Goal: Task Accomplishment & Management: Use online tool/utility

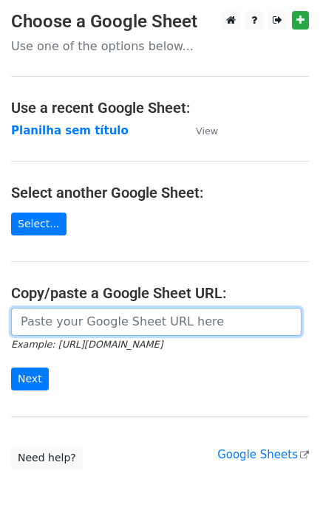
click at [75, 323] on input "url" at bounding box center [156, 322] width 290 height 28
paste input "[URL][DOMAIN_NAME]"
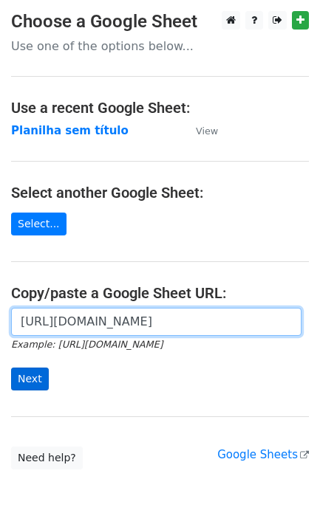
type input "[URL][DOMAIN_NAME]"
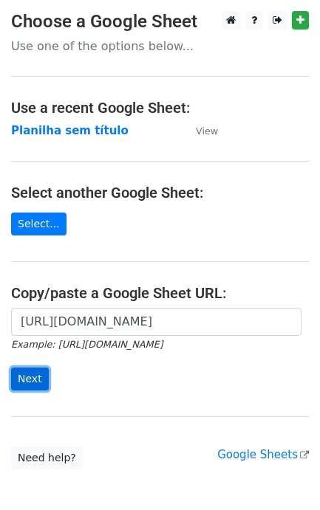
click at [43, 374] on input "Next" at bounding box center [30, 379] width 38 height 23
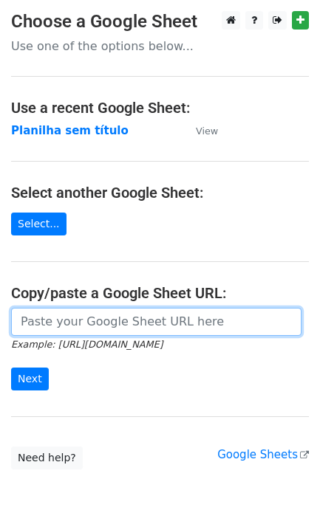
click at [102, 332] on input "url" at bounding box center [156, 322] width 290 height 28
paste input "https://docs.google.com/spreadsheets/d/11dGfEbGc57YceTrmeJPNe1kg2RUhHsyv8kR8EpL…"
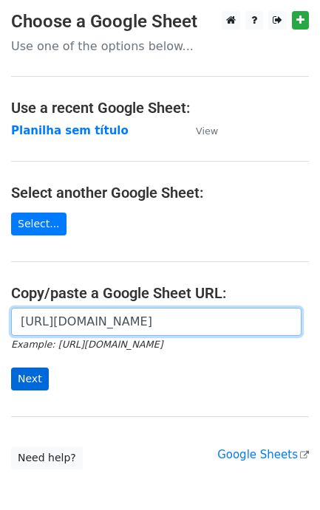
type input "[URL][DOMAIN_NAME]"
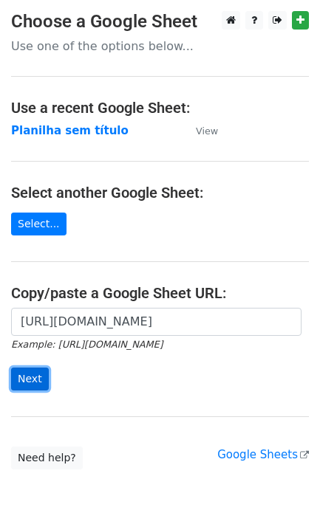
scroll to position [0, 0]
click at [43, 374] on input "Next" at bounding box center [30, 379] width 38 height 23
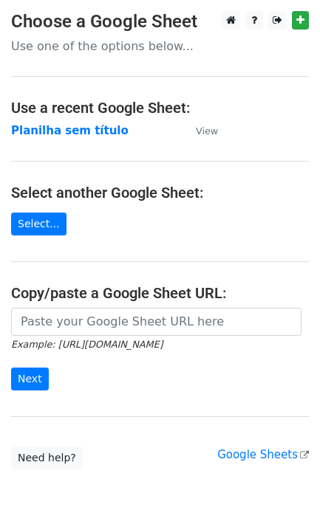
click at [71, 342] on small "Example: [URL][DOMAIN_NAME]" at bounding box center [86, 344] width 151 height 11
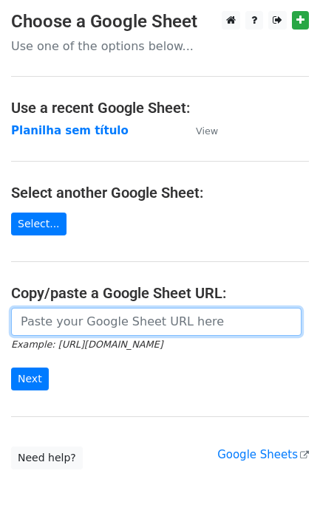
click at [86, 331] on input "url" at bounding box center [156, 322] width 290 height 28
paste input "[URL][DOMAIN_NAME]"
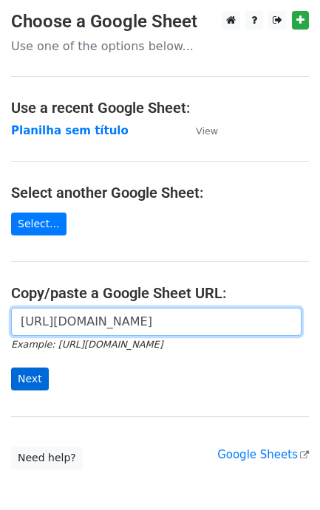
type input "[URL][DOMAIN_NAME]"
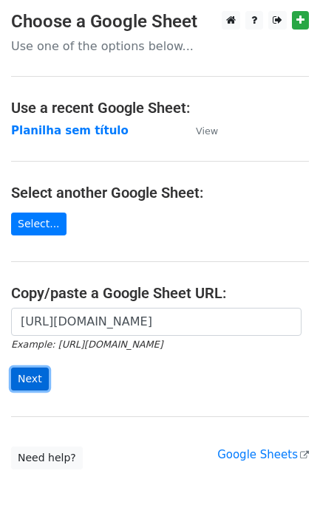
click at [33, 371] on input "Next" at bounding box center [30, 379] width 38 height 23
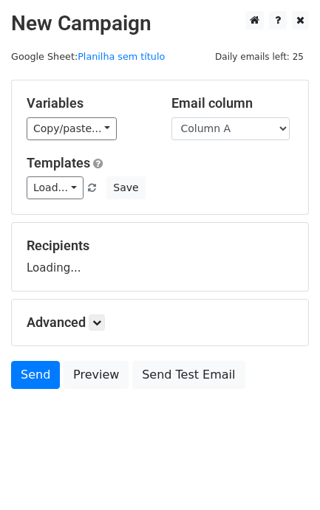
click at [34, 346] on div "Advanced Tracking Track Opens UTM Codes Track Clicks Filters Only include sprea…" at bounding box center [160, 323] width 296 height 46
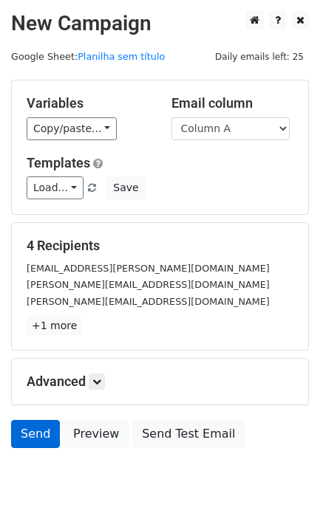
click at [27, 421] on form "Variables Copy/paste... {{Column A}} Email column Column A Templates Load... No…" at bounding box center [160, 268] width 298 height 376
click at [38, 434] on link "Send" at bounding box center [35, 434] width 49 height 28
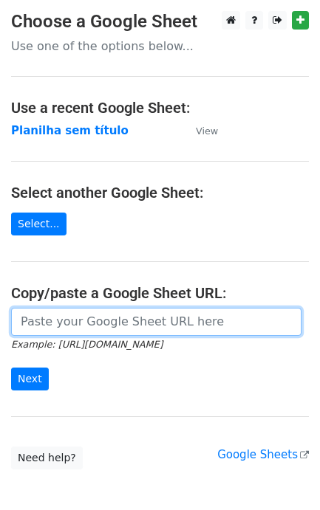
click at [106, 333] on input "url" at bounding box center [156, 322] width 290 height 28
paste input "[URL][DOMAIN_NAME]"
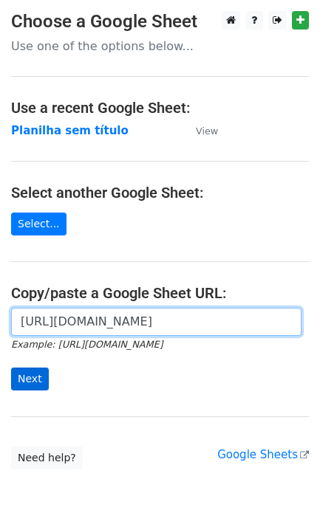
type input "[URL][DOMAIN_NAME]"
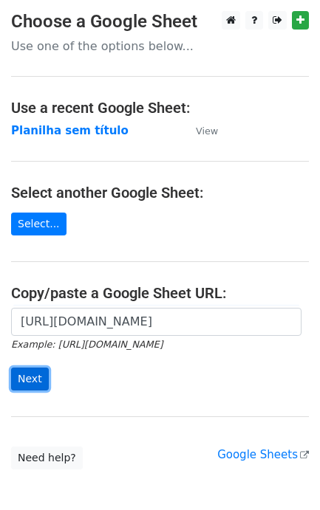
click at [21, 371] on input "Next" at bounding box center [30, 379] width 38 height 23
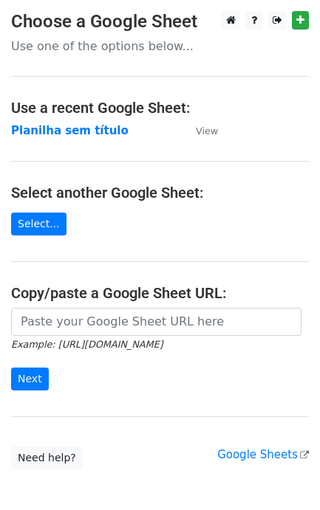
click at [90, 322] on input "url" at bounding box center [156, 322] width 290 height 28
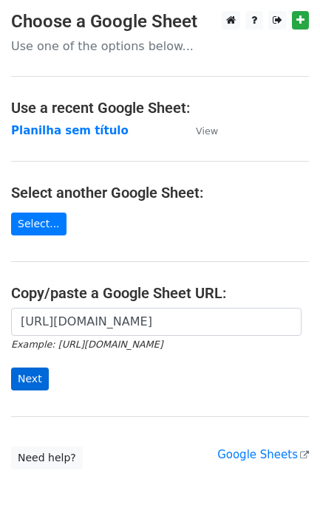
scroll to position [0, 362]
type input "https://docs.google.com/spreadsheets/d/11dGfEbGc57YceTrmeJPNe1kg2RUhHsyv8kR8EpL…"
click at [42, 379] on input "Next" at bounding box center [30, 379] width 38 height 23
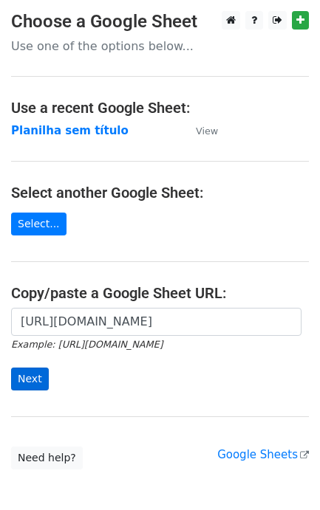
type input "https://docs.google.com/spreadsheets/d/11dGfEbGc57YceTrmeJPNe1kg2RUhHsyv8kR8EpL…"
click at [44, 377] on input "Next" at bounding box center [30, 379] width 38 height 23
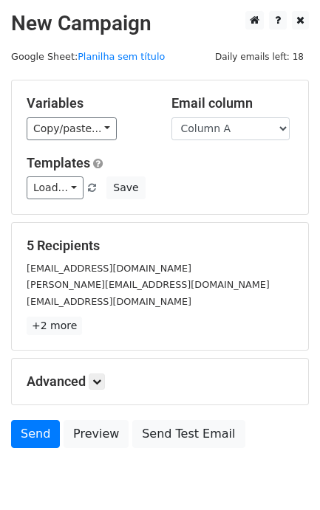
click at [57, 373] on div "Advanced Tracking Track Opens UTM Codes Track Clicks Filters Only include sprea…" at bounding box center [160, 382] width 296 height 46
click at [28, 448] on link "Send" at bounding box center [35, 434] width 49 height 28
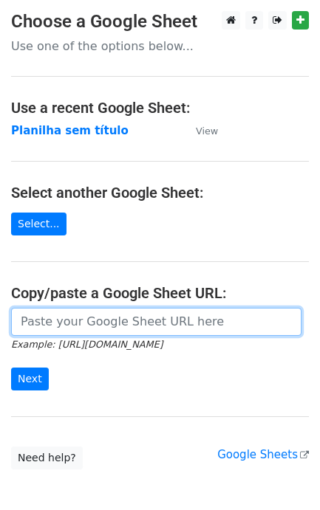
click at [67, 331] on input "url" at bounding box center [156, 322] width 290 height 28
paste input "https://docs.google.com/spreadsheets/d/11dGfEbGc57YceTrmeJPNe1kg2RUhHsyv8kR8EpL…"
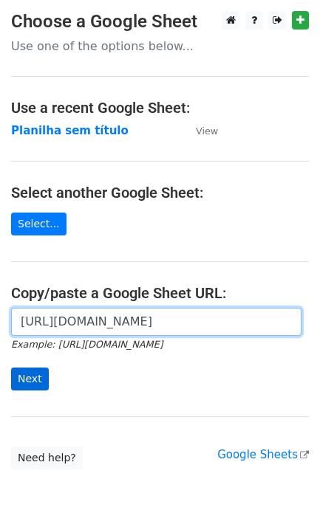
type input "https://docs.google.com/spreadsheets/d/11dGfEbGc57YceTrmeJPNe1kg2RUhHsyv8kR8EpL…"
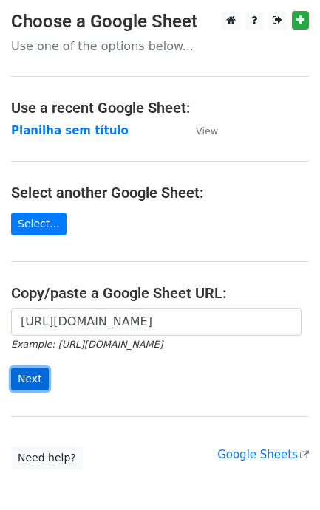
click at [32, 383] on input "Next" at bounding box center [30, 379] width 38 height 23
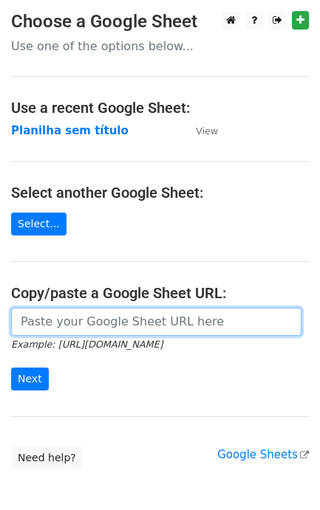
click at [120, 336] on input "url" at bounding box center [156, 322] width 290 height 28
paste input "https://docs.google.com/spreadsheets/d/11dGfEbGc57YceTrmeJPNe1kg2RUhHsyv8kR8EpL…"
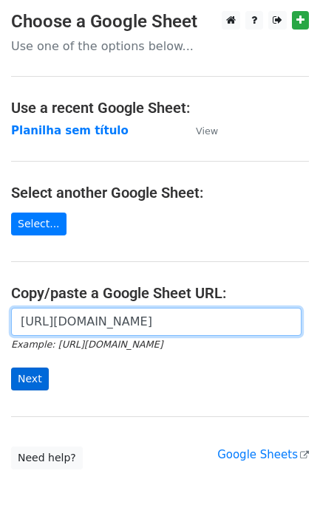
type input "https://docs.google.com/spreadsheets/d/11dGfEbGc57YceTrmeJPNe1kg2RUhHsyv8kR8EpL…"
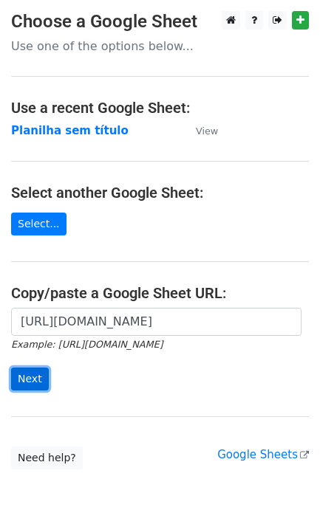
click at [41, 374] on input "Next" at bounding box center [30, 379] width 38 height 23
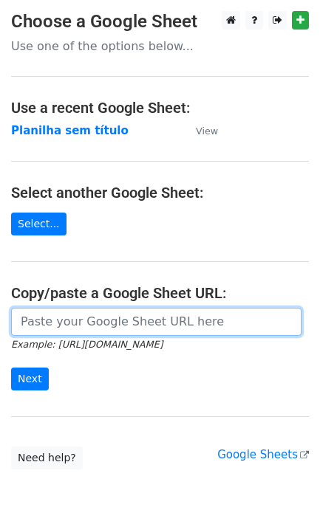
click at [124, 336] on input "url" at bounding box center [156, 322] width 290 height 28
paste input "[URL][DOMAIN_NAME]"
type input "[URL][DOMAIN_NAME]"
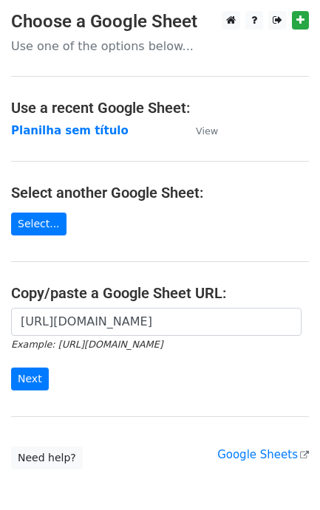
click at [46, 382] on form "[URL][DOMAIN_NAME] Example: [URL][DOMAIN_NAME] Next" at bounding box center [160, 349] width 298 height 83
click at [41, 382] on input "Next" at bounding box center [30, 379] width 38 height 23
